Goal: Transaction & Acquisition: Purchase product/service

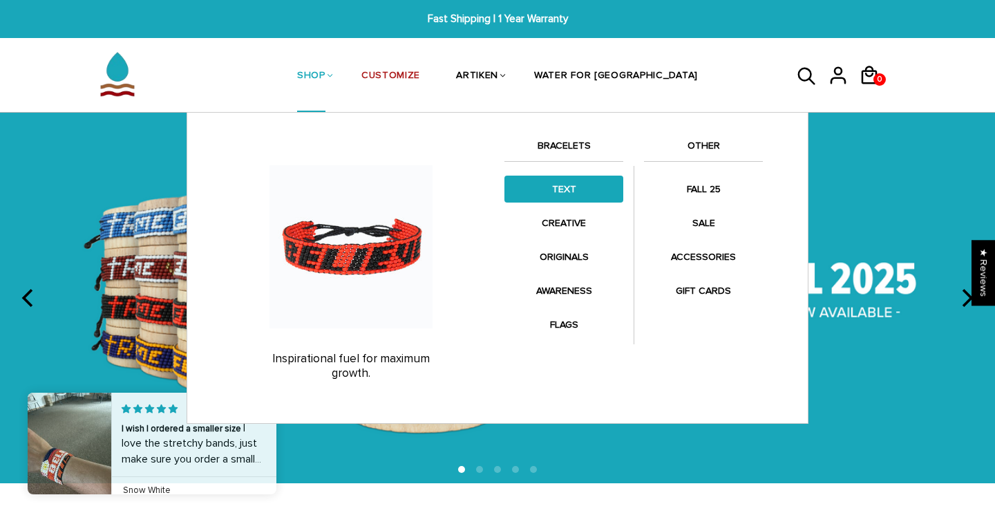
click at [569, 191] on link "TEXT" at bounding box center [563, 189] width 119 height 27
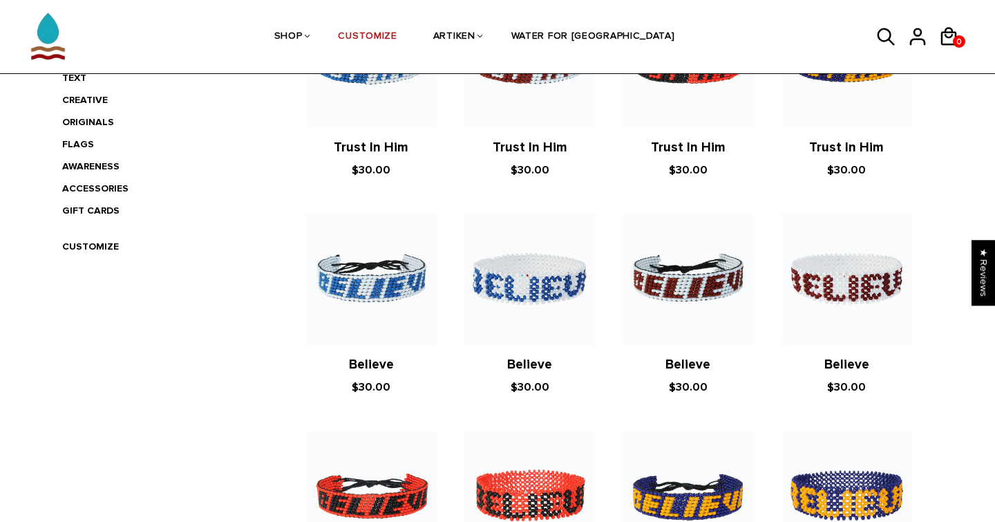
scroll to position [622, 0]
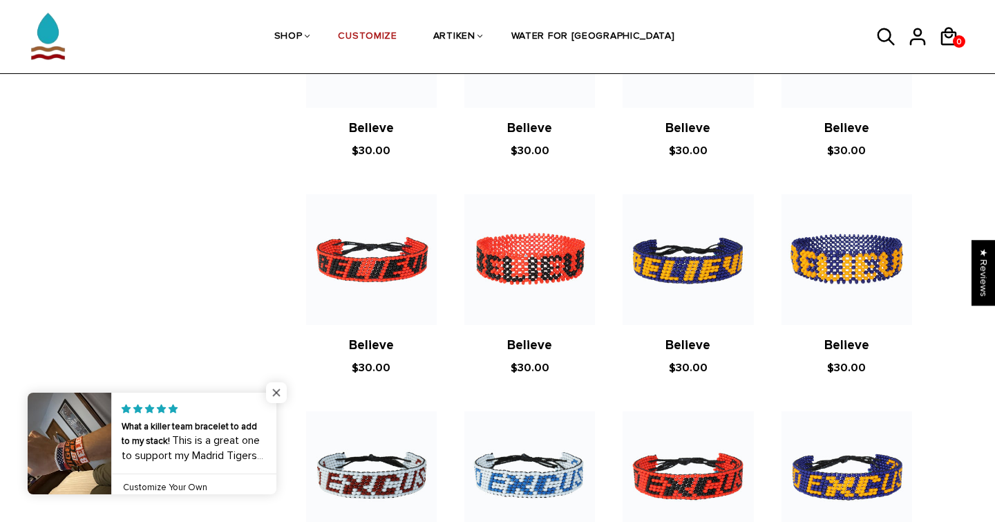
click at [276, 393] on span "Close popup widget" at bounding box center [276, 392] width 21 height 21
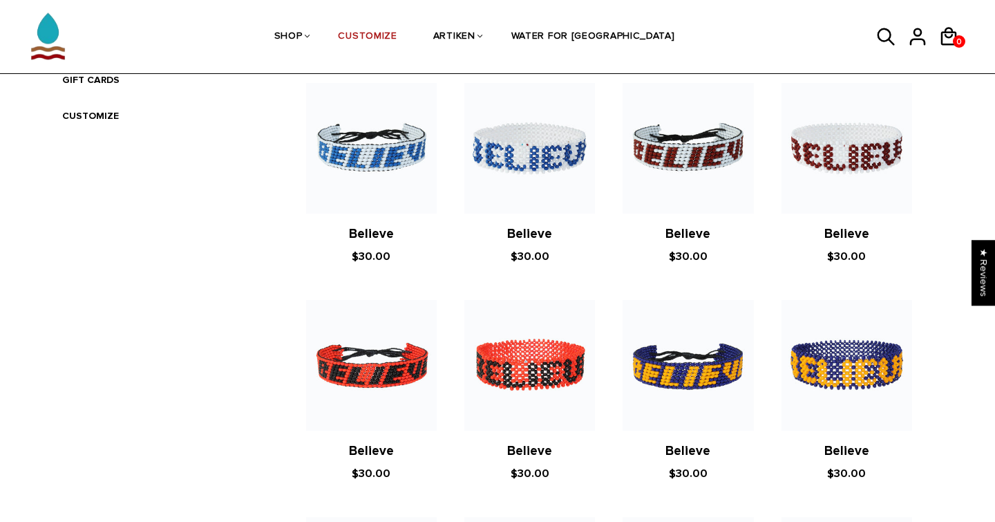
scroll to position [513, 0]
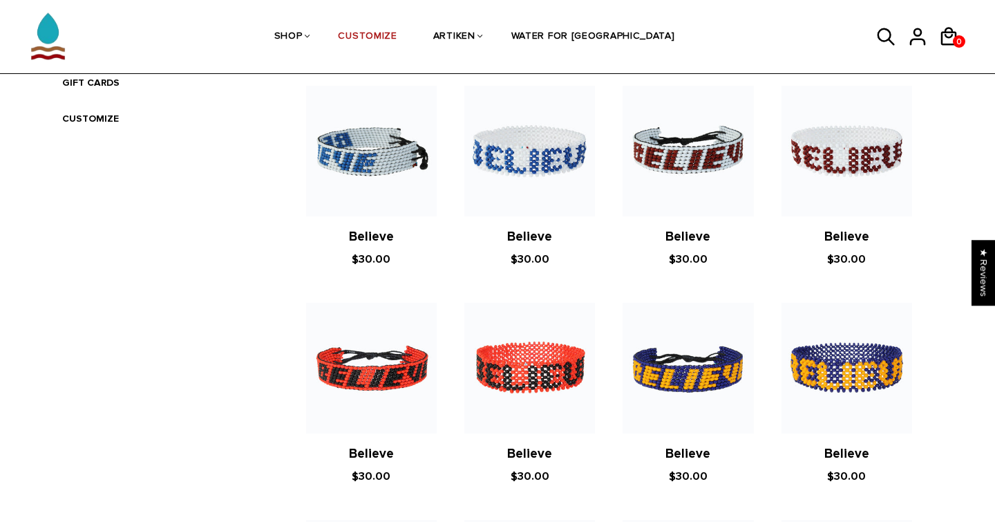
click at [361, 145] on img at bounding box center [371, 151] width 131 height 131
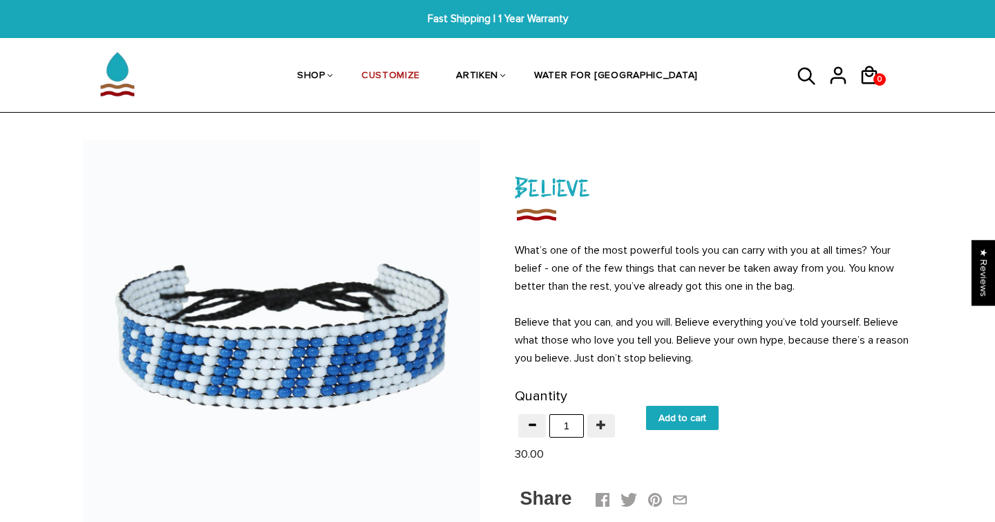
click at [595, 428] on button "button" at bounding box center [601, 425] width 28 height 23
type input "2"
click at [663, 416] on input "Add to cart" at bounding box center [682, 418] width 73 height 24
type input "Add to cart"
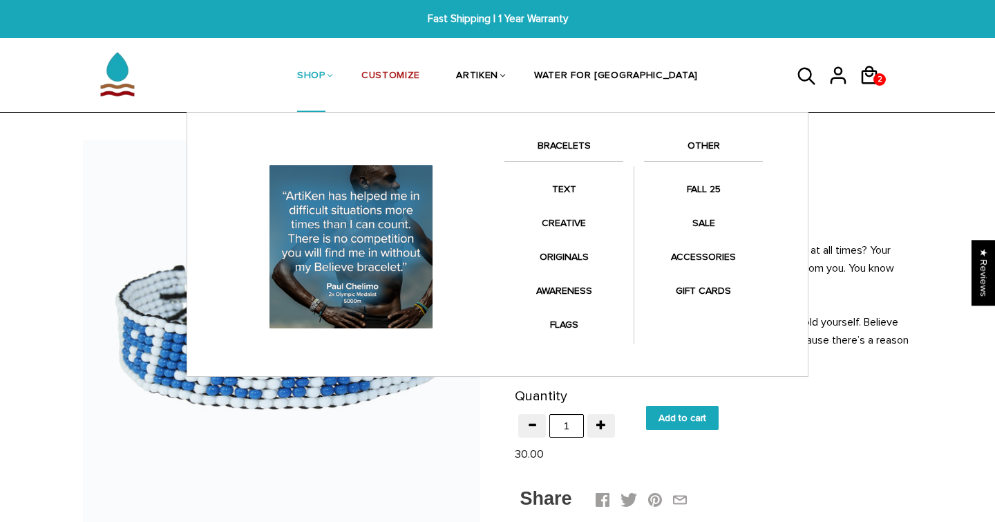
click at [701, 146] on link "OTHER" at bounding box center [703, 149] width 119 height 23
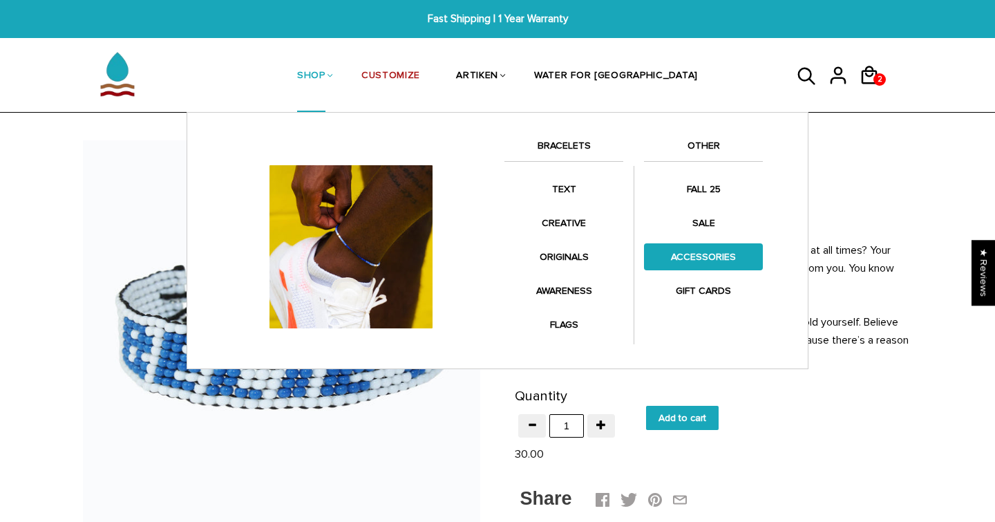
click at [704, 258] on link "ACCESSORIES" at bounding box center [703, 256] width 119 height 27
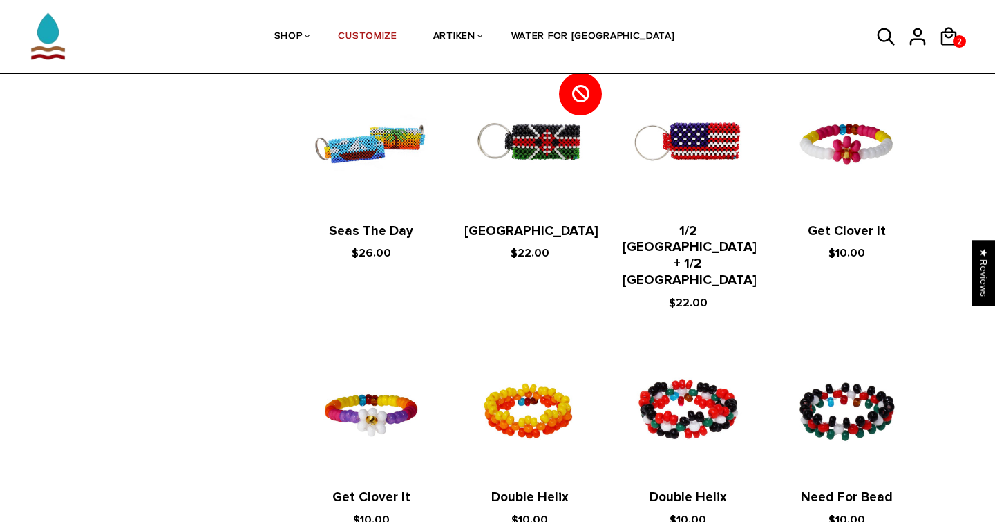
scroll to position [771, 0]
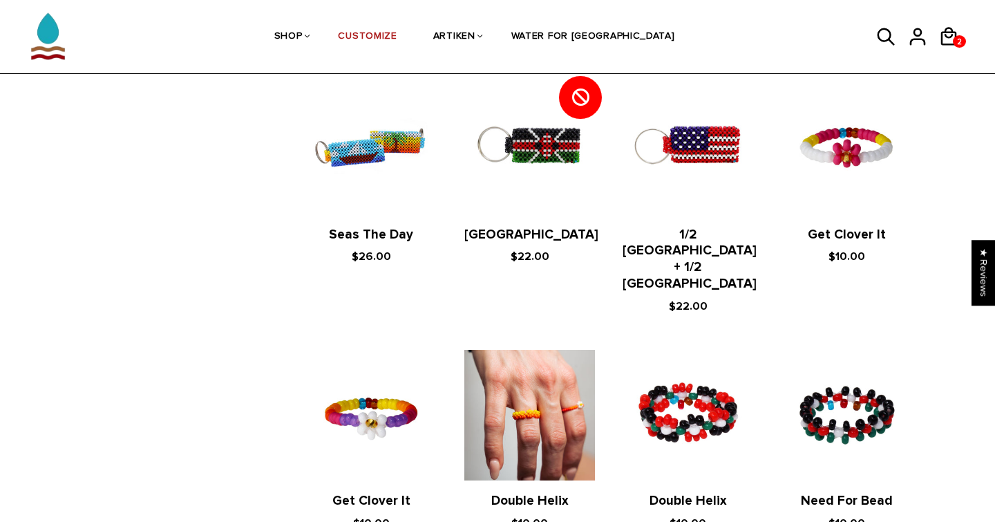
click at [554, 350] on img at bounding box center [529, 415] width 131 height 131
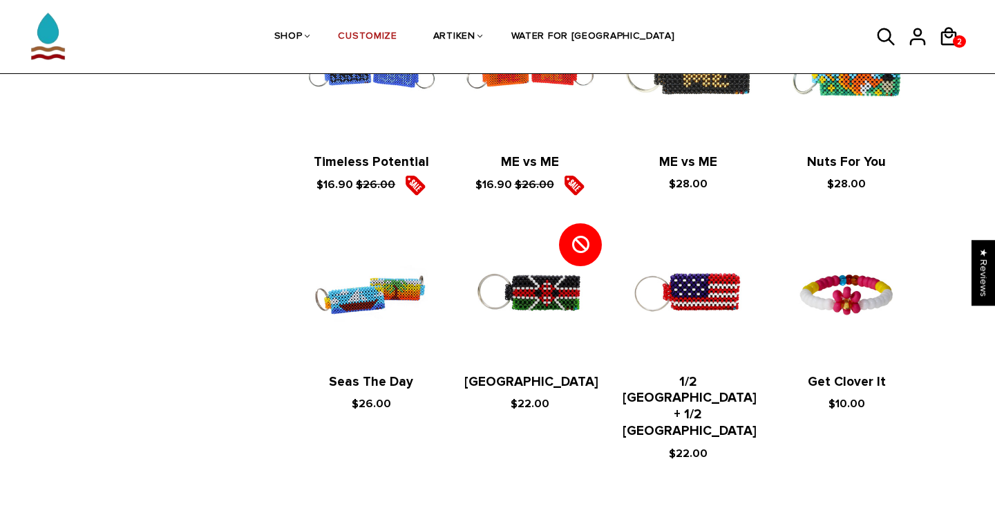
scroll to position [637, 0]
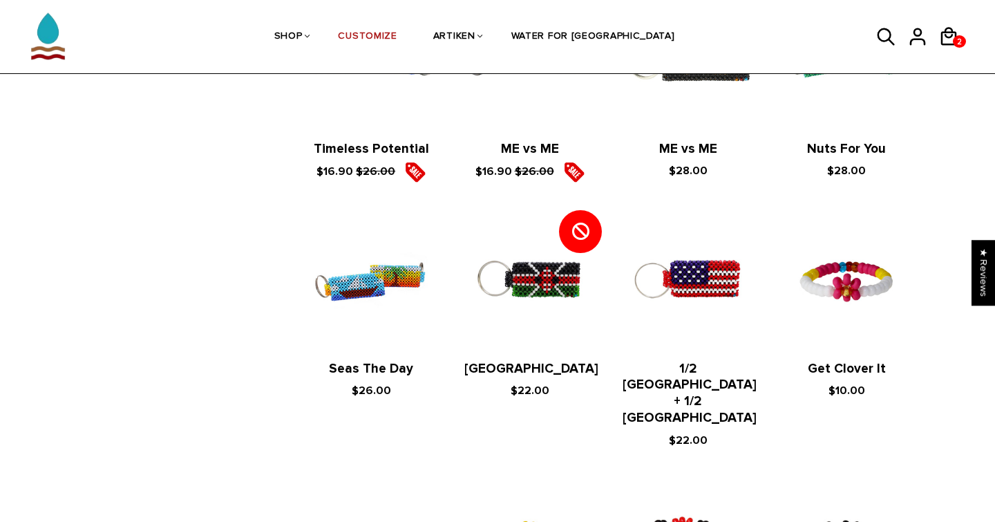
click at [867, 179] on div "No Excuses $16.90 $26.00 All In [[PERSON_NAME] Code] $15.60 $24.00 All In [[PER…" at bounding box center [609, 209] width 634 height 956
click at [859, 230] on figure at bounding box center [847, 282] width 131 height 131
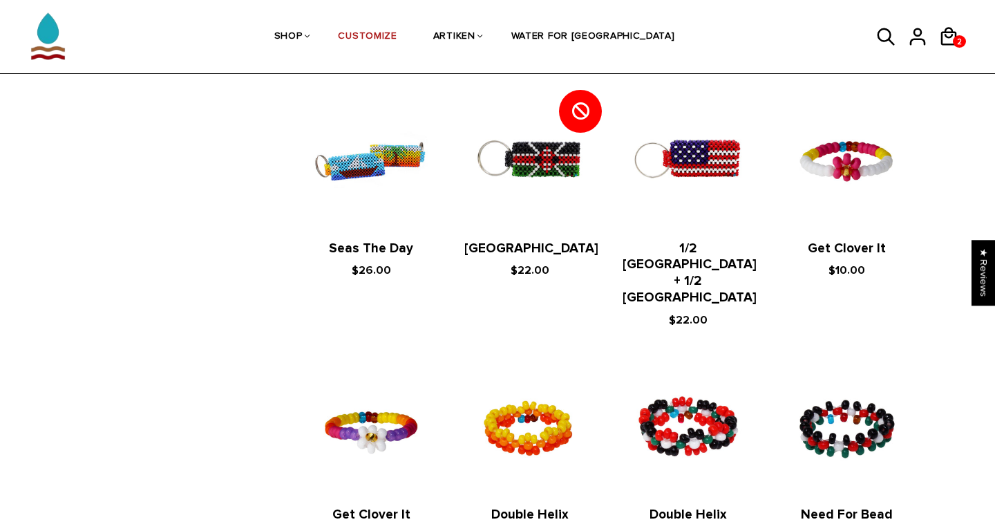
scroll to position [793, 0]
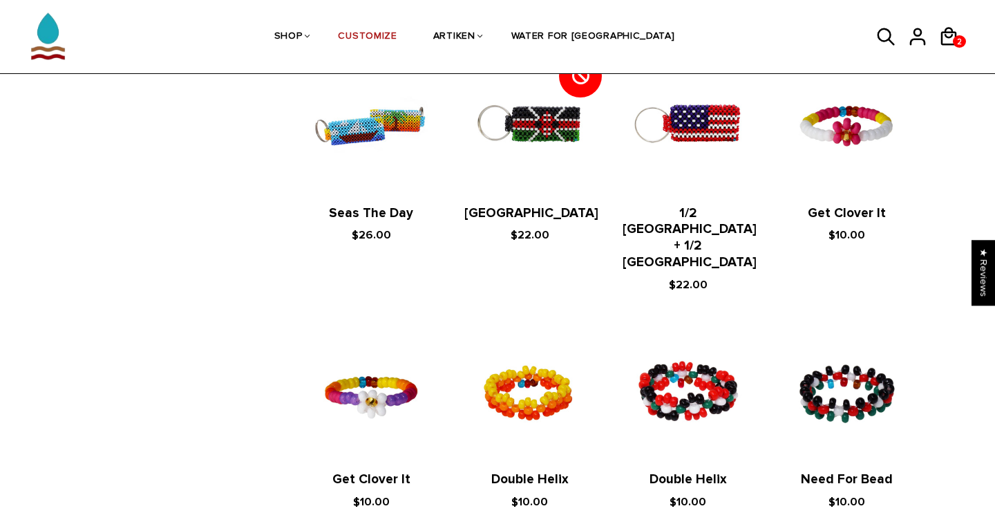
click at [376, 328] on figure at bounding box center [371, 393] width 131 height 131
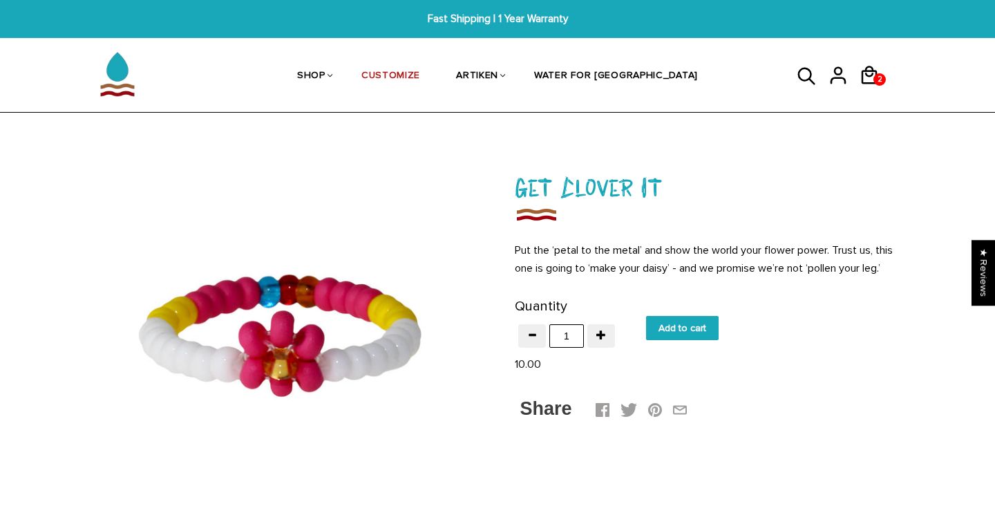
click at [685, 325] on input "Add to cart" at bounding box center [682, 328] width 73 height 24
type input "Add to cart"
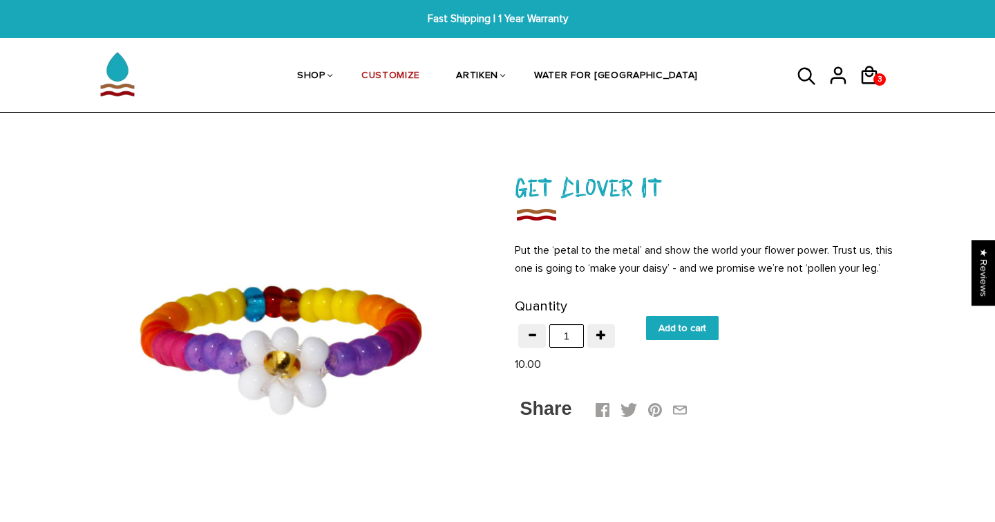
click at [698, 325] on input "Add to cart" at bounding box center [682, 328] width 73 height 24
type input "Add to cart"
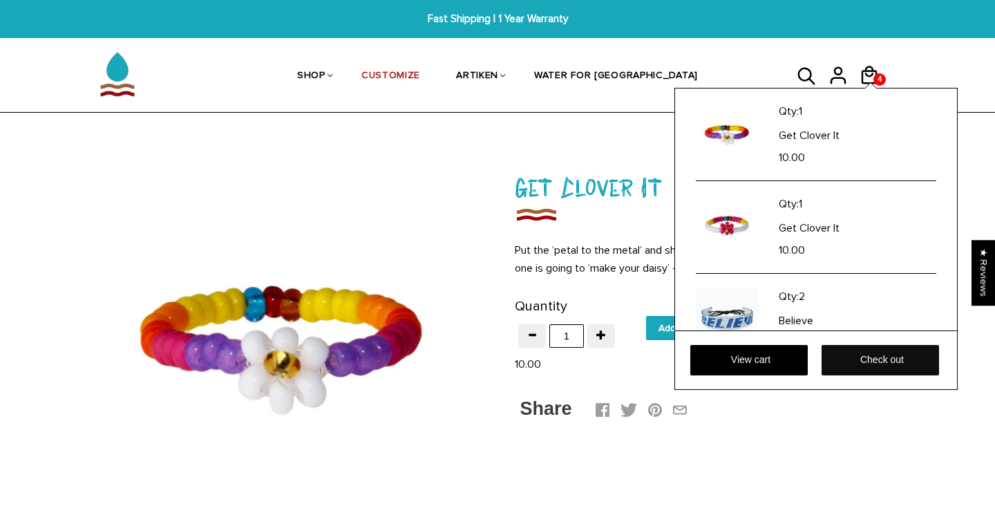
click at [833, 359] on link "Check out" at bounding box center [880, 360] width 117 height 30
